Goal: Information Seeking & Learning: Check status

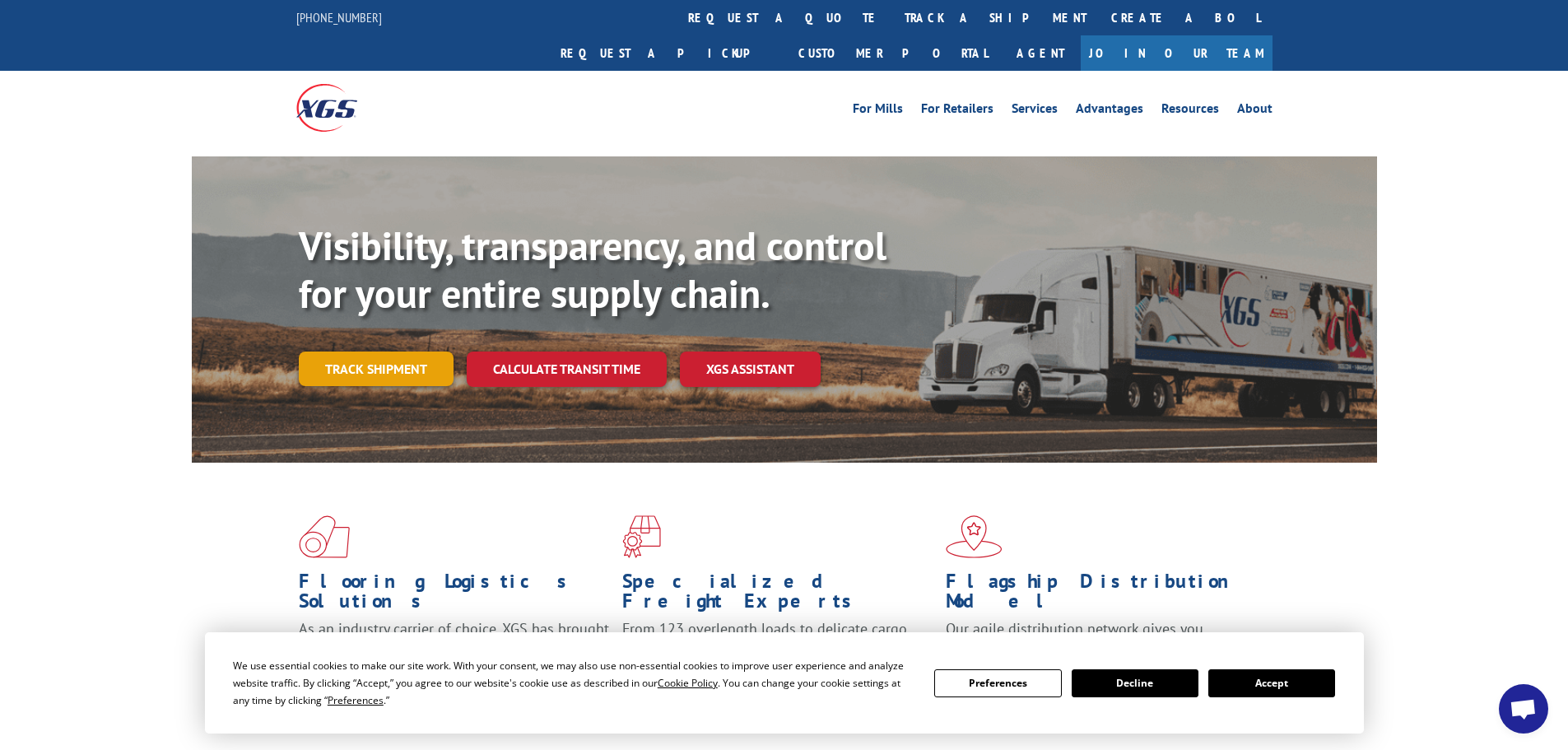
click at [372, 352] on link "Track shipment" at bounding box center [376, 369] width 154 height 35
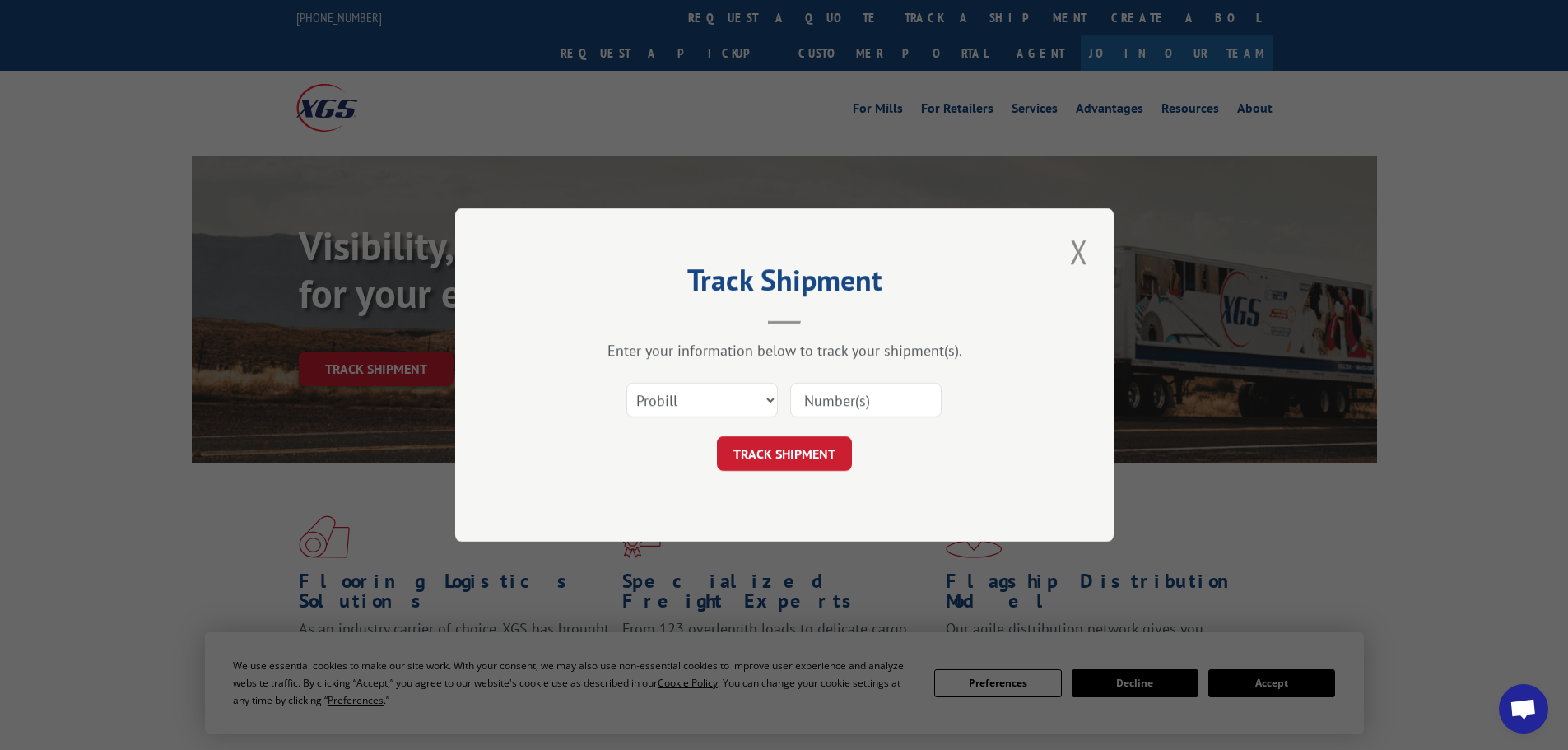
click at [848, 404] on input at bounding box center [865, 400] width 151 height 35
paste input "17460898"
type input "17460898"
click at [769, 451] on button "TRACK SHIPMENT" at bounding box center [784, 453] width 135 height 35
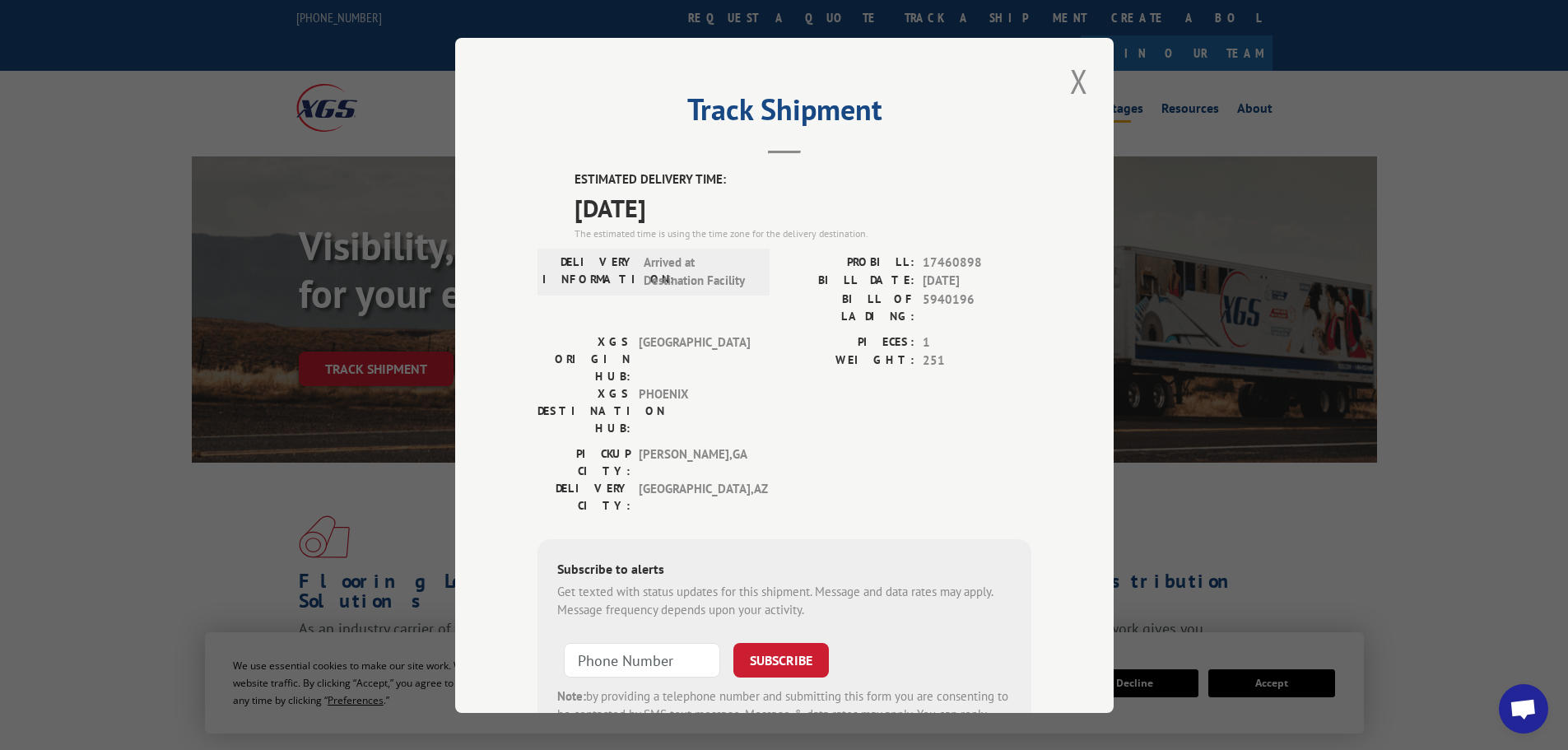
click at [1075, 81] on button "Close modal" at bounding box center [1079, 81] width 28 height 45
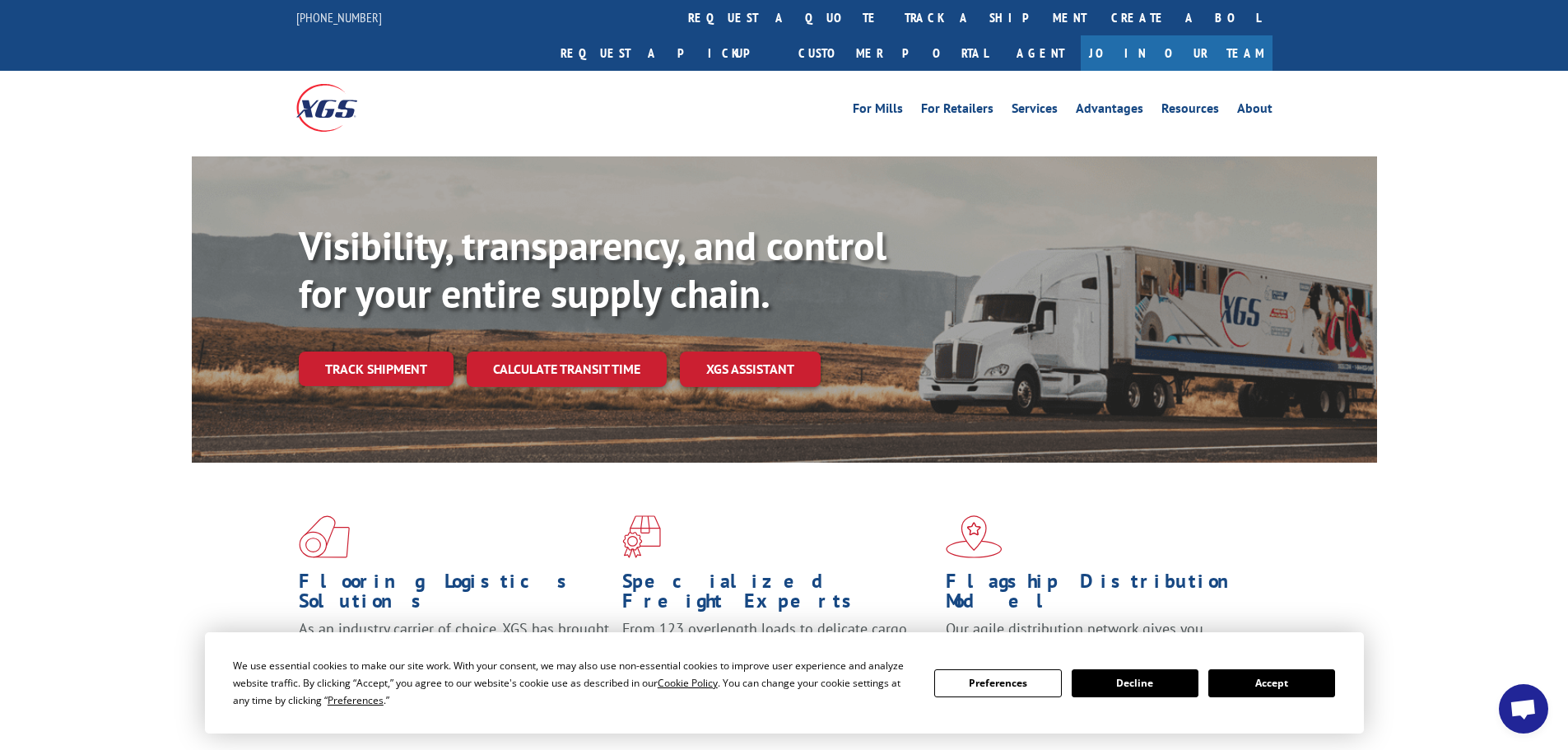
click at [387, 352] on link "Track shipment" at bounding box center [376, 369] width 154 height 35
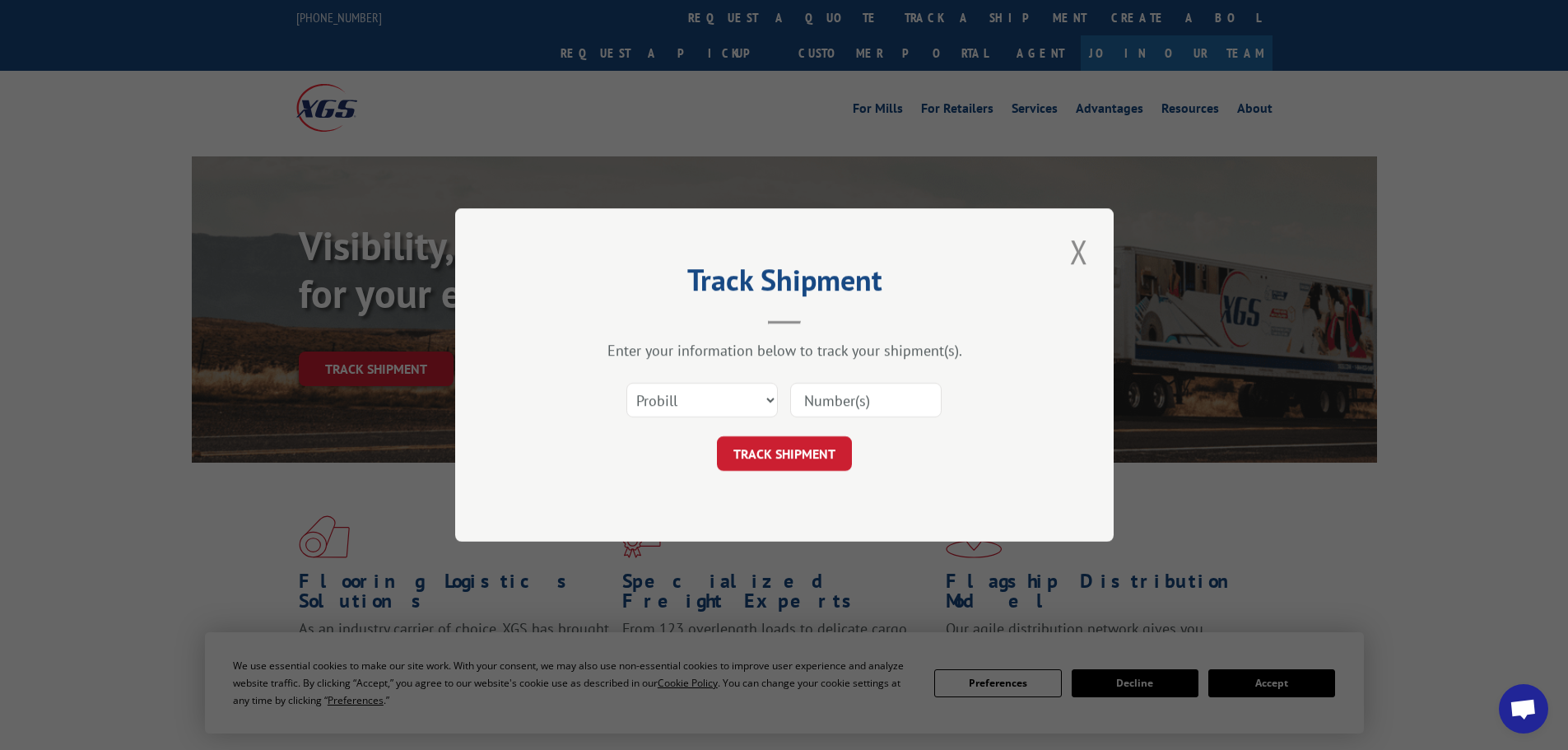
drag, startPoint x: 819, startPoint y: 402, endPoint x: 829, endPoint y: 395, distance: 12.2
click at [822, 401] on input at bounding box center [865, 400] width 151 height 35
paste input "17460898"
type input "17460898"
click at [803, 452] on button "TRACK SHIPMENT" at bounding box center [784, 453] width 135 height 35
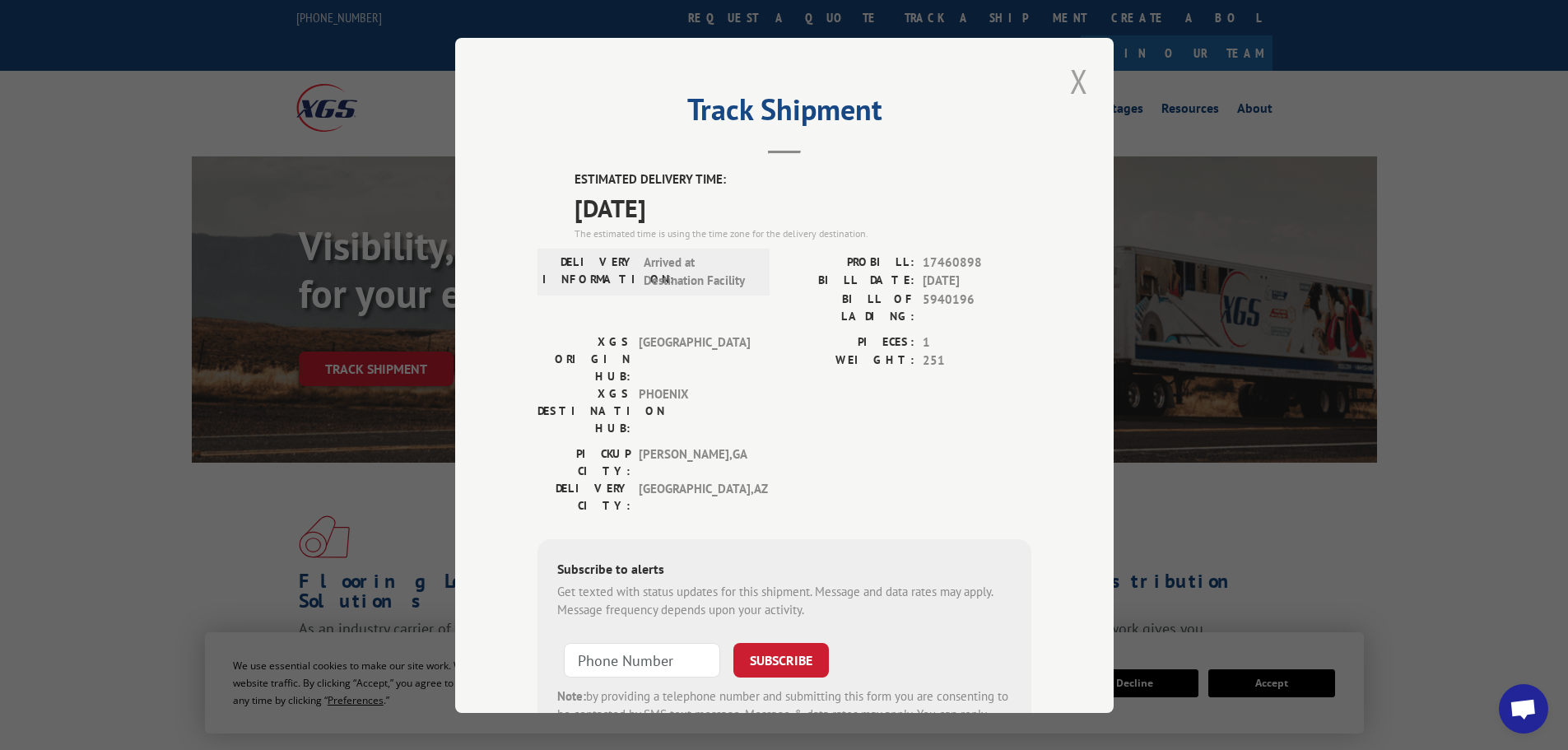
click at [1069, 84] on button "Close modal" at bounding box center [1079, 81] width 28 height 45
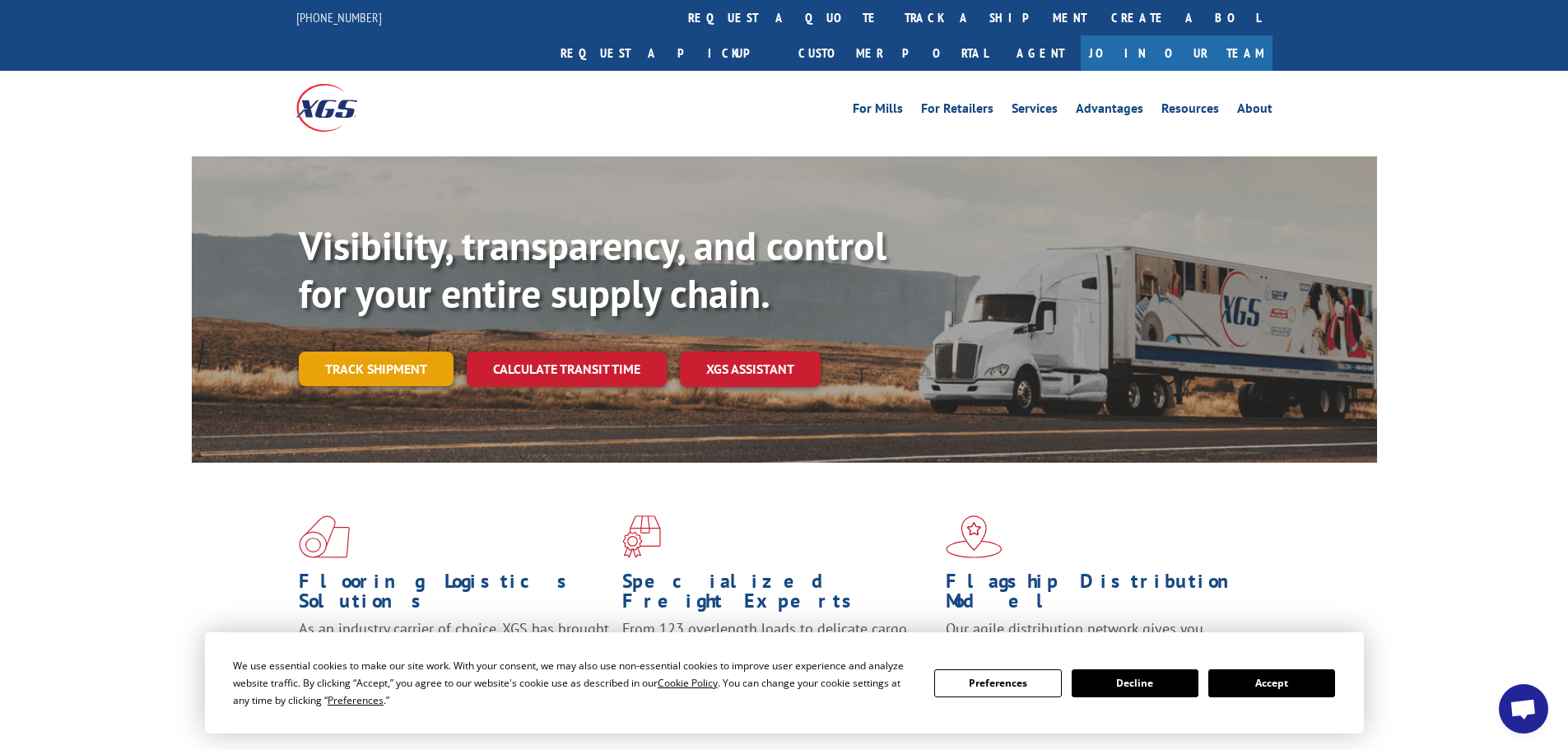
click at [366, 352] on link "Track shipment" at bounding box center [376, 369] width 154 height 35
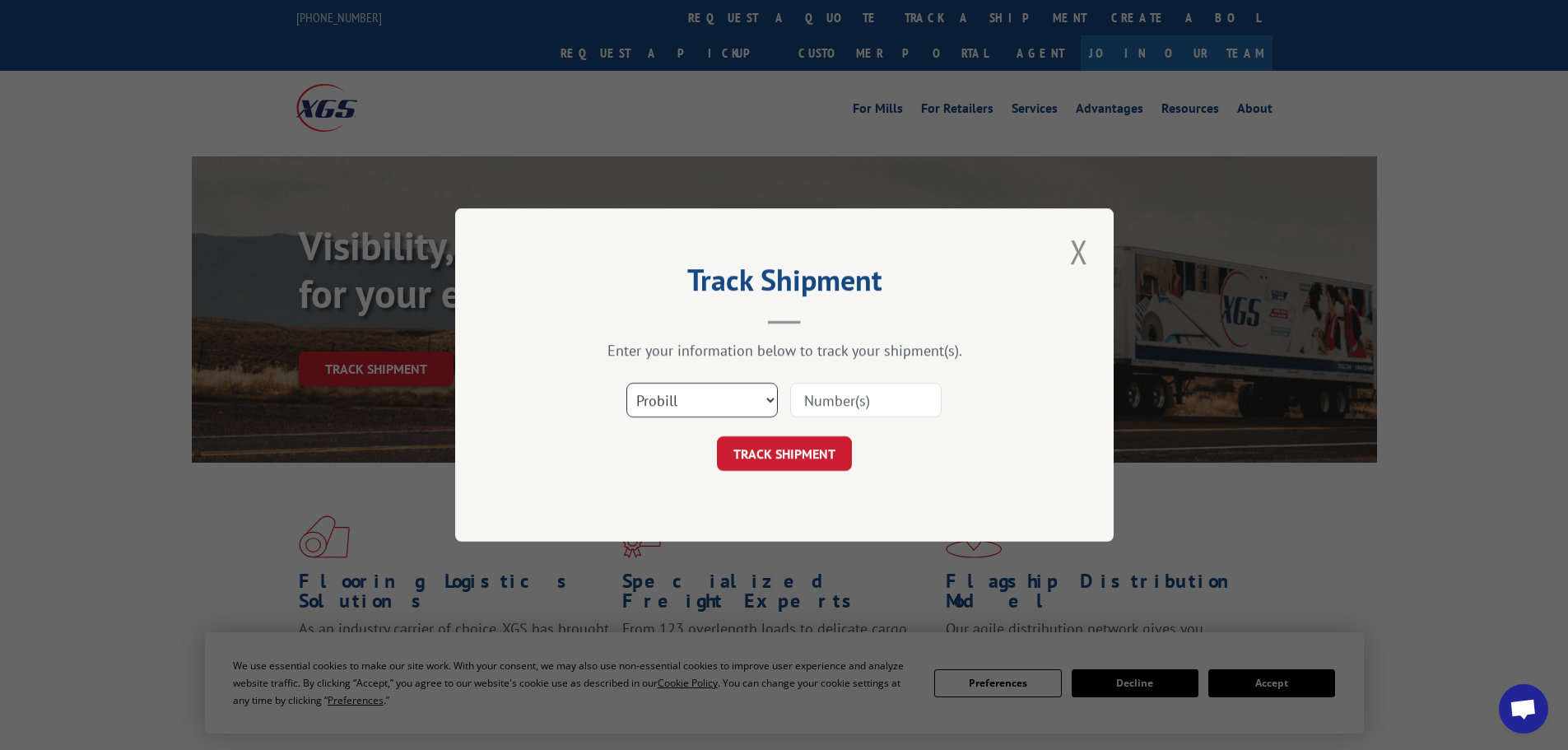
click at [695, 401] on select "Select category... Probill BOL PO" at bounding box center [701, 400] width 151 height 35
select select "po"
click at [626, 382] on select "Select category... Probill BOL PO" at bounding box center [701, 400] width 151 height 35
click at [878, 398] on input at bounding box center [865, 400] width 151 height 35
paste input "23531990"
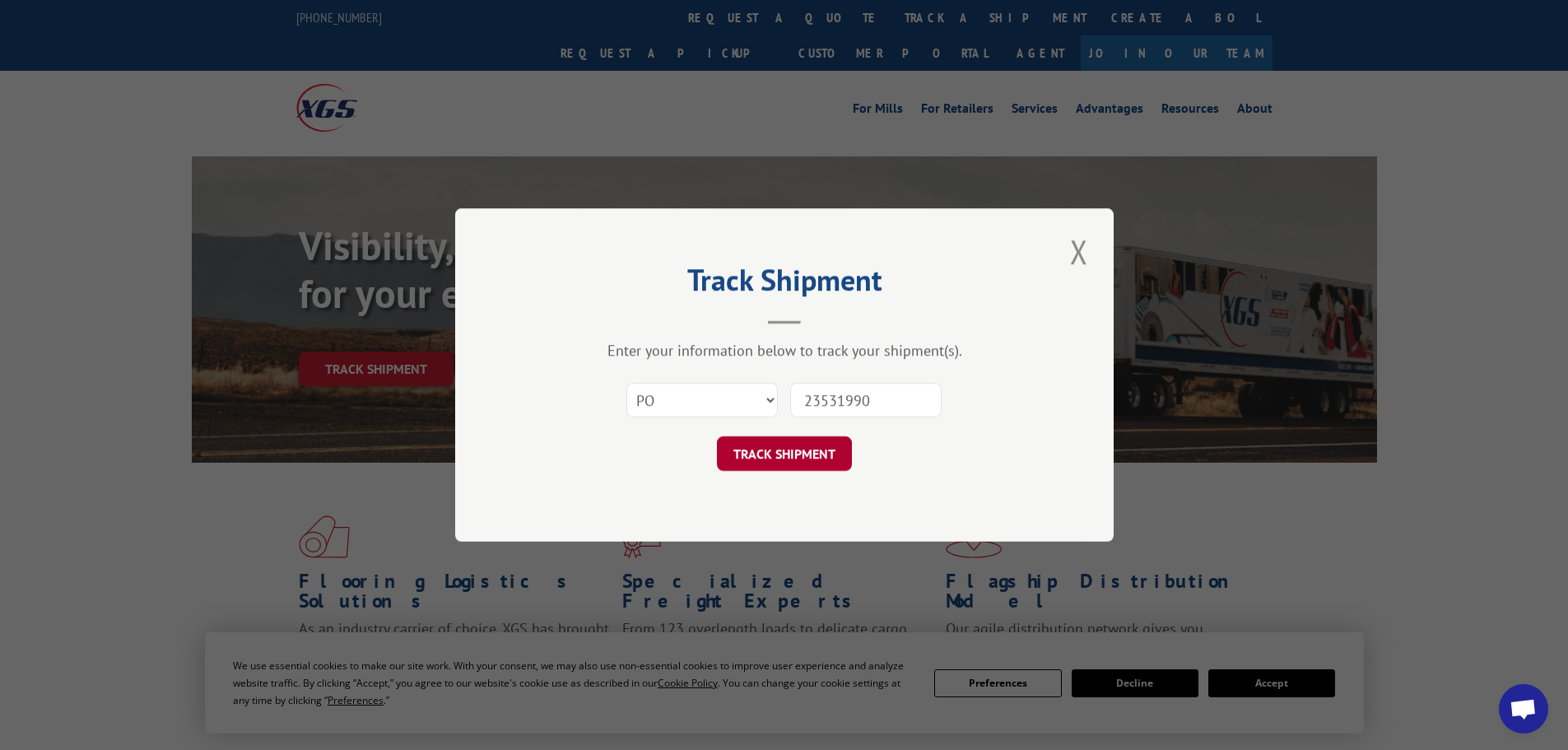
type input "23531990"
click at [800, 453] on button "TRACK SHIPMENT" at bounding box center [784, 453] width 135 height 35
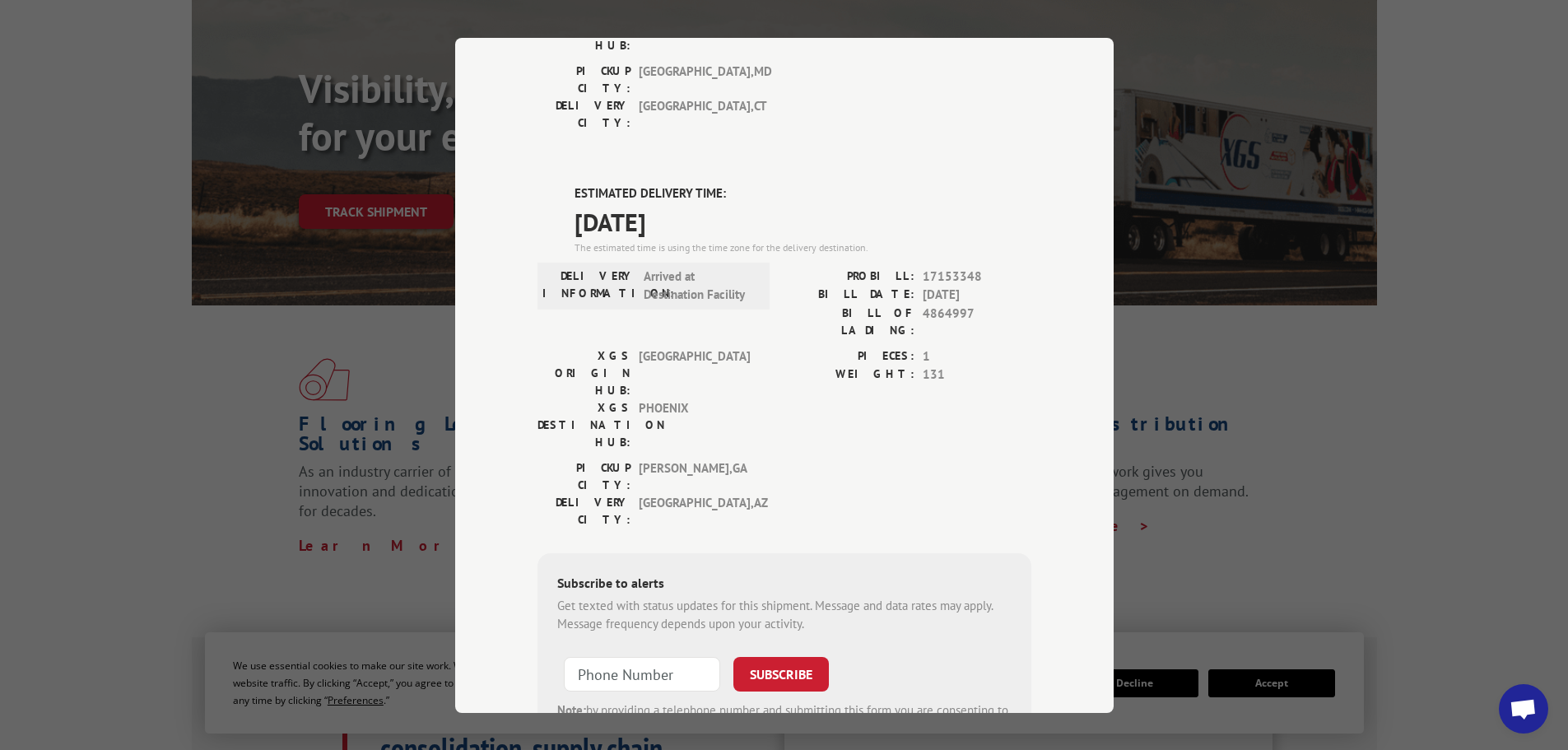
scroll to position [164, 0]
